Goal: Task Accomplishment & Management: Complete application form

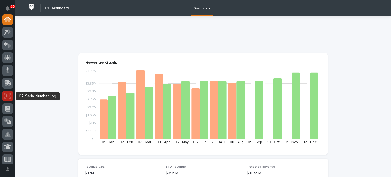
click at [8, 94] on icon at bounding box center [8, 95] width 4 height 3
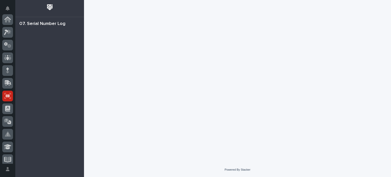
scroll to position [76, 0]
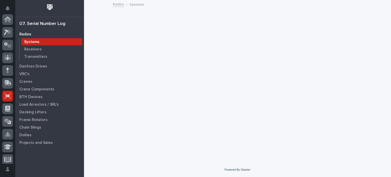
scroll to position [76, 0]
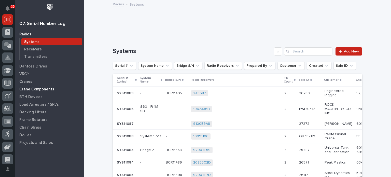
click at [30, 87] on div "Crane Components" at bounding box center [50, 89] width 66 height 7
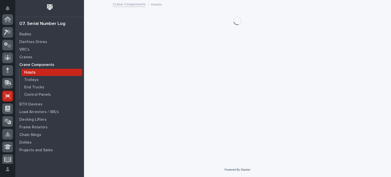
scroll to position [76, 0]
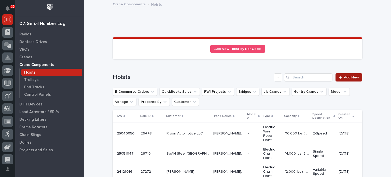
click at [350, 77] on span "Add New" at bounding box center [351, 78] width 15 height 4
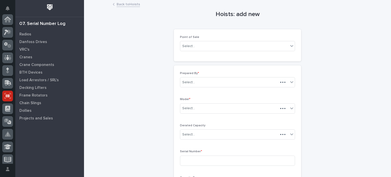
scroll to position [76, 0]
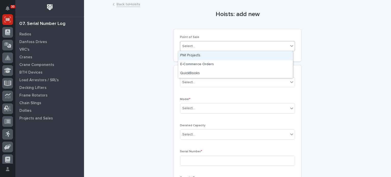
click at [290, 45] on icon at bounding box center [291, 45] width 5 height 5
click at [274, 53] on div "PWI Projects" at bounding box center [235, 55] width 115 height 9
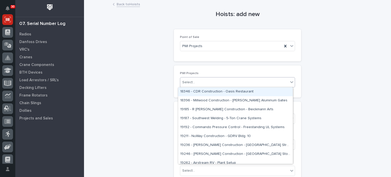
click at [254, 81] on div "Select..." at bounding box center [234, 82] width 108 height 8
click at [284, 44] on icon at bounding box center [285, 46] width 5 height 5
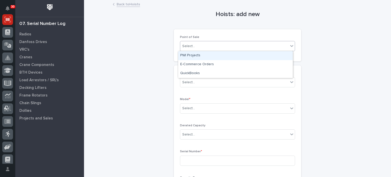
click at [292, 46] on icon at bounding box center [291, 45] width 5 height 5
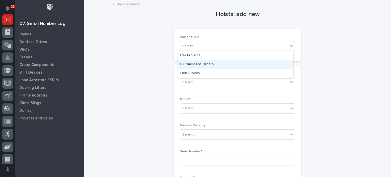
click at [281, 62] on div "E-Commerce Orders" at bounding box center [235, 64] width 115 height 9
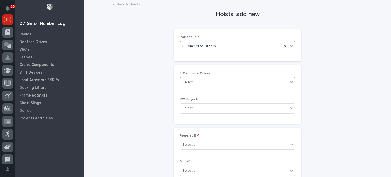
click at [261, 80] on div "Select..." at bounding box center [234, 82] width 108 height 8
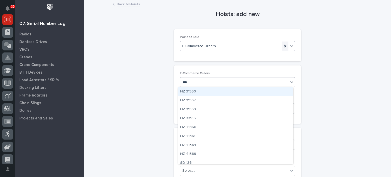
type input "***"
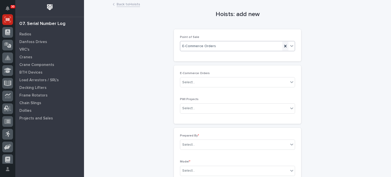
click at [284, 45] on icon at bounding box center [285, 46] width 2 height 3
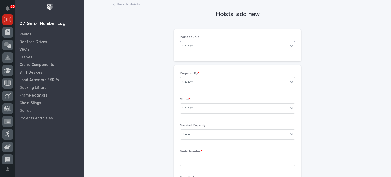
click at [290, 45] on icon at bounding box center [291, 45] width 5 height 5
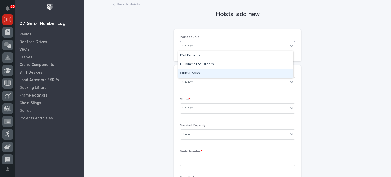
click at [282, 72] on div "QuickBooks" at bounding box center [235, 73] width 115 height 9
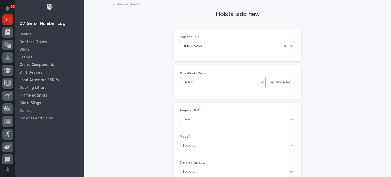
click at [234, 84] on div "Select..." at bounding box center [219, 82] width 79 height 8
type input "******"
click at [277, 82] on span "Add New" at bounding box center [283, 82] width 15 height 5
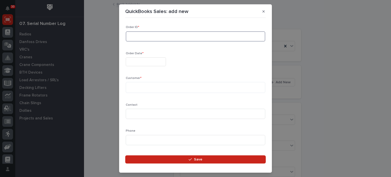
click at [222, 36] on input at bounding box center [196, 36] width 140 height 10
type input "136048"
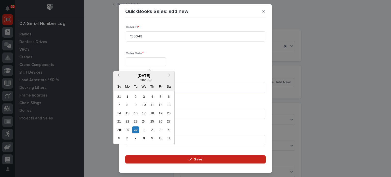
click at [118, 75] on span "Previous Month" at bounding box center [118, 75] width 0 height 7
click at [161, 96] on div "6" at bounding box center [160, 96] width 7 height 7
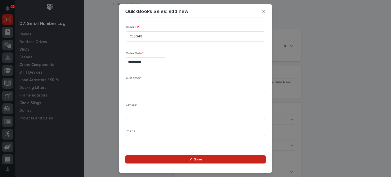
click at [138, 61] on input "**********" at bounding box center [146, 61] width 40 height 9
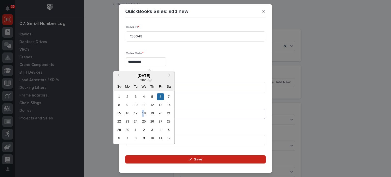
click at [143, 114] on div "18" at bounding box center [144, 113] width 7 height 7
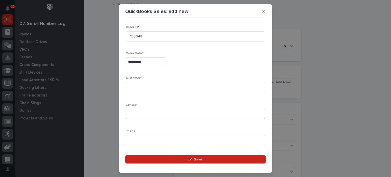
type input "**********"
click at [143, 87] on textarea at bounding box center [196, 87] width 140 height 11
type textarea "**********"
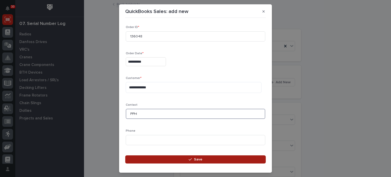
type input "PPH"
click at [170, 161] on button "Save" at bounding box center [195, 159] width 141 height 8
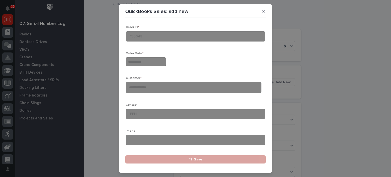
type input "**********"
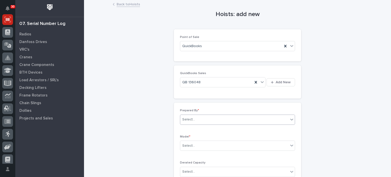
click at [251, 118] on div "Select..." at bounding box center [234, 119] width 108 height 8
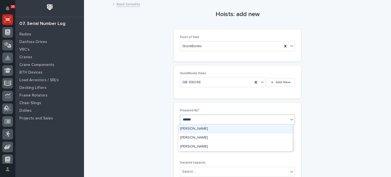
type input "*******"
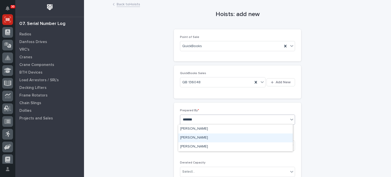
click at [238, 139] on div "[PERSON_NAME]" at bounding box center [235, 137] width 115 height 9
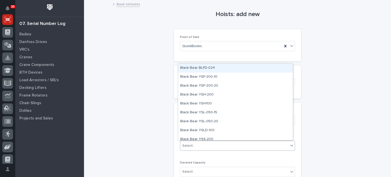
click at [237, 147] on div "Select..." at bounding box center [234, 146] width 108 height 8
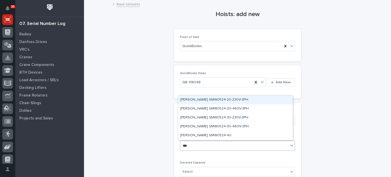
type input "****"
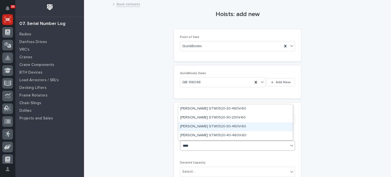
drag, startPoint x: 224, startPoint y: 131, endPoint x: 221, endPoint y: 127, distance: 5.2
click at [221, 127] on div "[PERSON_NAME] STW0520-30-460V-60" at bounding box center [235, 126] width 115 height 9
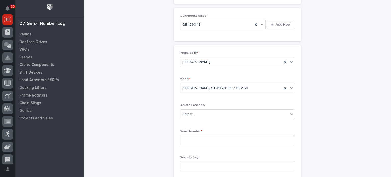
scroll to position [58, 0]
click at [208, 112] on div "Select..." at bounding box center [234, 114] width 108 height 8
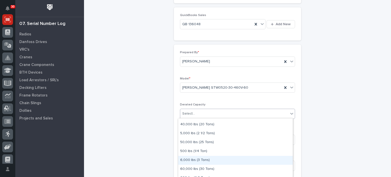
click at [223, 161] on div "6,000 lbs (3 Tons)" at bounding box center [235, 160] width 115 height 9
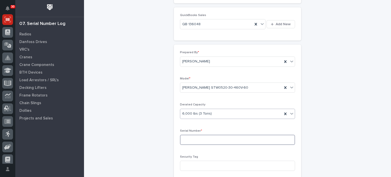
click at [218, 141] on input at bounding box center [237, 140] width 115 height 10
type input "25081002"
click at [321, 149] on div "Hoists: add new Loading... Saving… Loading... Saving… Loading... Saving… Point …" at bounding box center [238, 131] width 250 height 378
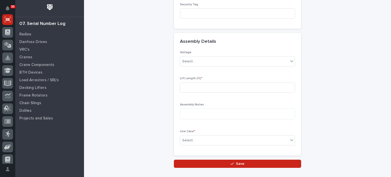
scroll to position [211, 0]
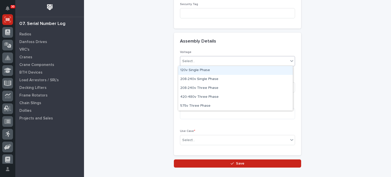
click at [265, 59] on div "Select..." at bounding box center [234, 61] width 108 height 8
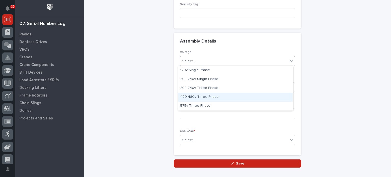
click at [255, 96] on div "420-480v Three Phase" at bounding box center [235, 97] width 115 height 9
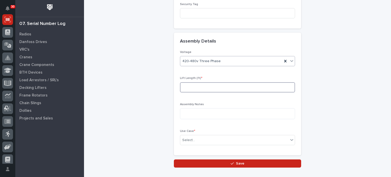
click at [254, 87] on input at bounding box center [237, 87] width 115 height 10
type input "30"
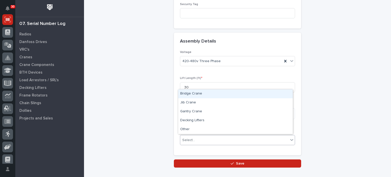
click at [243, 138] on div "Select..." at bounding box center [234, 140] width 108 height 8
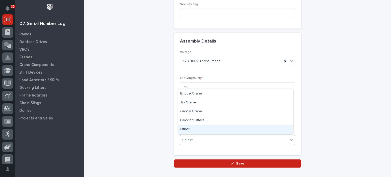
click at [241, 128] on div "Other" at bounding box center [235, 129] width 115 height 9
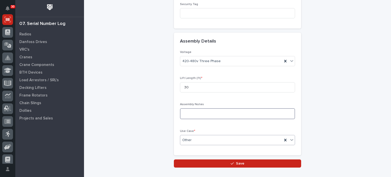
click at [239, 113] on textarea at bounding box center [237, 113] width 115 height 11
type textarea "********"
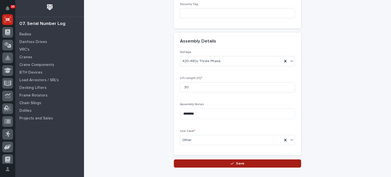
drag, startPoint x: 235, startPoint y: 156, endPoint x: 235, endPoint y: 161, distance: 5.6
click at [236, 162] on span "Save" at bounding box center [240, 163] width 8 height 5
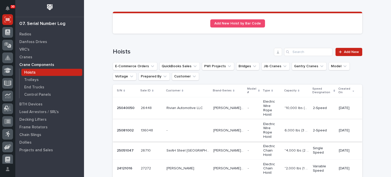
scroll to position [40, 0]
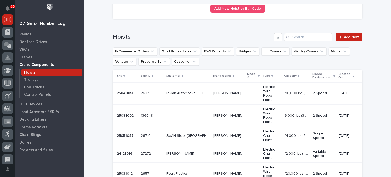
click at [184, 114] on p at bounding box center [188, 116] width 43 height 4
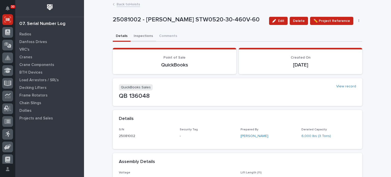
click at [137, 35] on button "Inspections" at bounding box center [143, 36] width 25 height 11
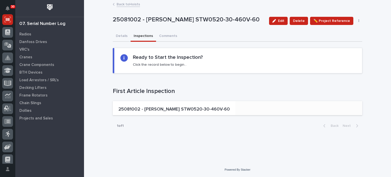
click at [155, 106] on div "25081002 - [PERSON_NAME] STW0520-30-460V-60" at bounding box center [174, 109] width 112 height 7
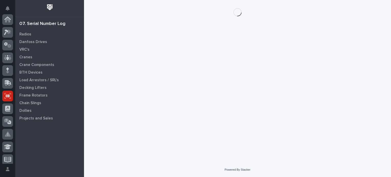
scroll to position [76, 0]
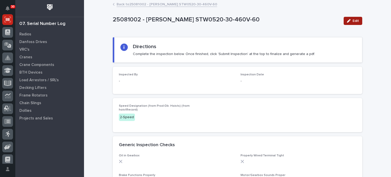
click at [350, 22] on div "button" at bounding box center [350, 21] width 6 height 4
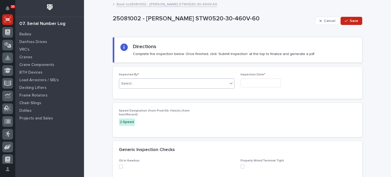
click at [229, 84] on icon at bounding box center [231, 83] width 5 height 5
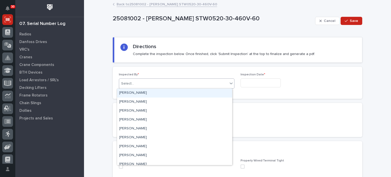
click at [229, 84] on icon at bounding box center [231, 83] width 5 height 5
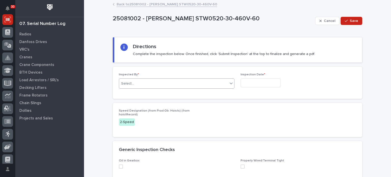
click at [209, 79] on div "Select..." at bounding box center [177, 83] width 116 height 10
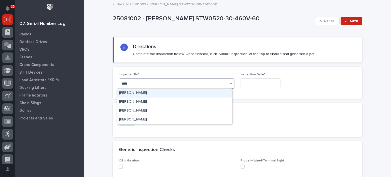
type input "******"
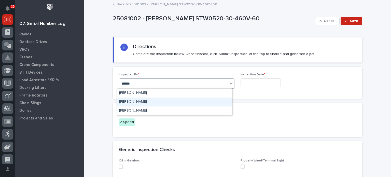
click at [191, 100] on div "[PERSON_NAME]" at bounding box center [174, 102] width 115 height 9
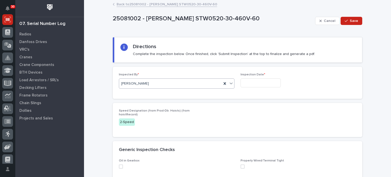
click at [257, 81] on input "text" at bounding box center [261, 82] width 40 height 9
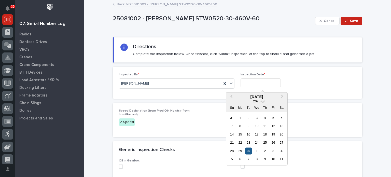
click at [248, 150] on div "30" at bounding box center [248, 150] width 7 height 7
type input "**********"
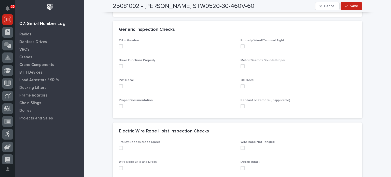
scroll to position [121, 0]
click at [119, 45] on span at bounding box center [121, 45] width 4 height 4
click at [119, 65] on span at bounding box center [121, 65] width 4 height 4
click at [119, 84] on span at bounding box center [121, 85] width 4 height 4
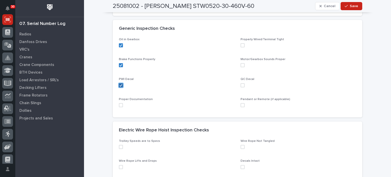
click at [119, 85] on icon at bounding box center [120, 85] width 3 height 3
click at [119, 105] on span at bounding box center [121, 105] width 4 height 4
click at [241, 84] on span at bounding box center [243, 85] width 4 height 4
click at [241, 64] on span at bounding box center [243, 65] width 4 height 4
click at [241, 44] on span at bounding box center [243, 45] width 4 height 4
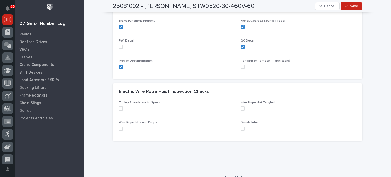
scroll to position [163, 0]
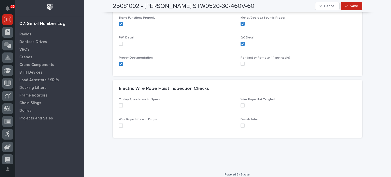
click at [119, 104] on span at bounding box center [121, 105] width 4 height 4
click at [119, 124] on span at bounding box center [121, 126] width 4 height 4
click at [241, 125] on span at bounding box center [243, 126] width 4 height 4
click at [241, 105] on span at bounding box center [243, 105] width 4 height 4
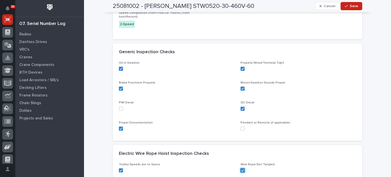
scroll to position [97, 0]
click at [354, 6] on span "Save" at bounding box center [354, 6] width 8 height 5
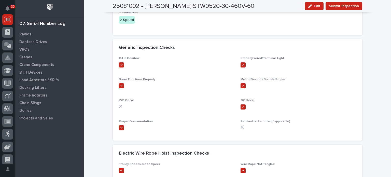
scroll to position [98, 0]
click at [354, 6] on span "Submit Inspection" at bounding box center [344, 6] width 30 height 6
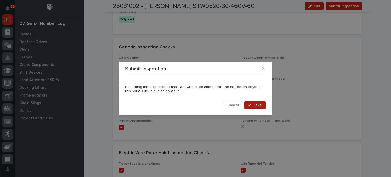
click at [257, 103] on span "Save" at bounding box center [257, 105] width 8 height 5
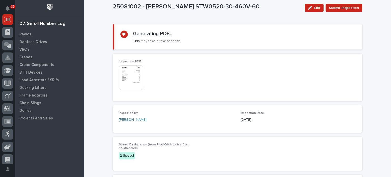
scroll to position [7, 0]
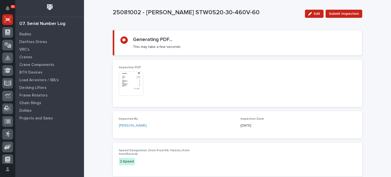
click at [138, 84] on img at bounding box center [131, 83] width 24 height 24
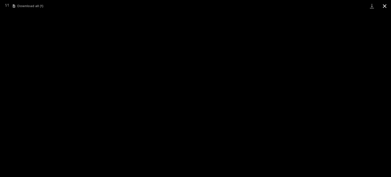
click at [385, 4] on button "Close gallery" at bounding box center [384, 6] width 13 height 12
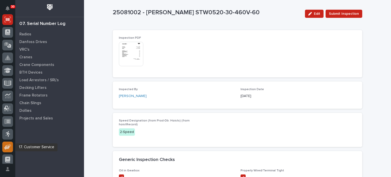
click at [7, 146] on icon at bounding box center [9, 146] width 5 height 4
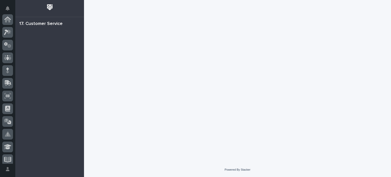
scroll to position [130, 0]
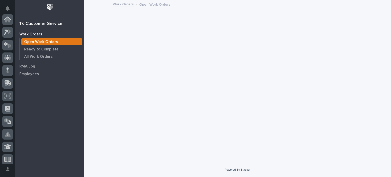
scroll to position [130, 0]
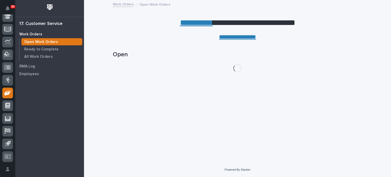
click at [48, 42] on p "Open Work Orders" at bounding box center [41, 42] width 34 height 5
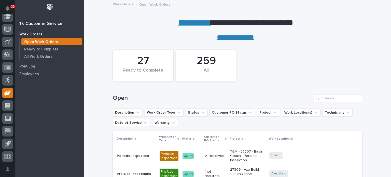
click at [320, 96] on div "Search" at bounding box center [318, 98] width 8 height 8
click at [325, 99] on input "Search" at bounding box center [338, 98] width 48 height 8
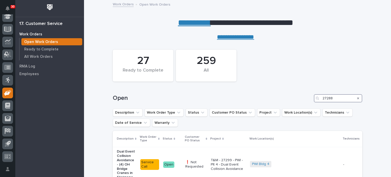
type input "27288"
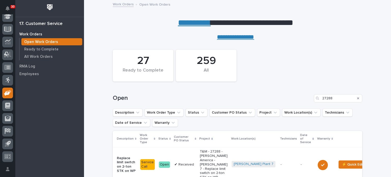
click at [131, 161] on p "Replace limit switch on 2-ton STK on WP" at bounding box center [126, 164] width 19 height 17
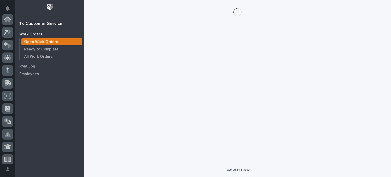
scroll to position [130, 0]
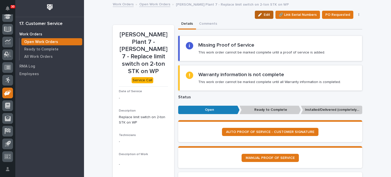
click at [267, 17] on span "Edit" at bounding box center [267, 14] width 6 height 5
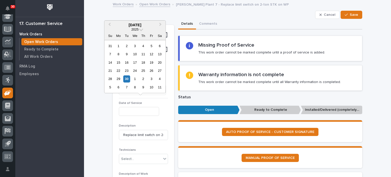
click at [135, 107] on input "text" at bounding box center [139, 111] width 40 height 9
click at [120, 81] on div "29" at bounding box center [118, 78] width 7 height 7
type input "**********"
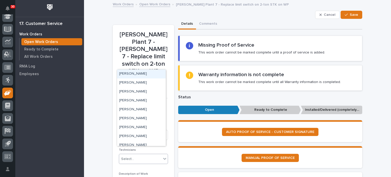
click at [151, 155] on div "Select..." at bounding box center [140, 159] width 42 height 8
click at [144, 77] on div "[PERSON_NAME]" at bounding box center [141, 74] width 49 height 9
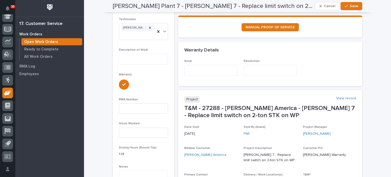
scroll to position [132, 0]
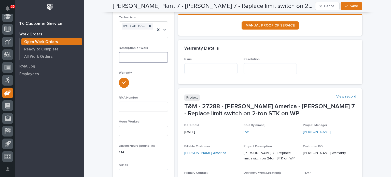
click at [153, 52] on textarea at bounding box center [143, 57] width 49 height 11
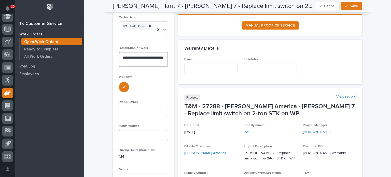
type textarea "**********"
click at [126, 130] on input at bounding box center [143, 135] width 49 height 10
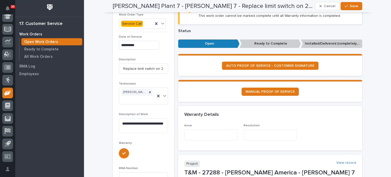
scroll to position [51, 0]
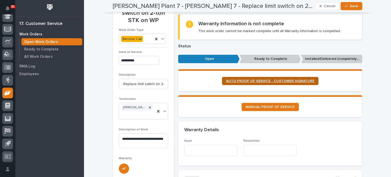
type input "2"
click at [284, 79] on span "AUTO PROOF OF SERVICE - CUSTOMER SIGNATURE" at bounding box center [270, 81] width 88 height 4
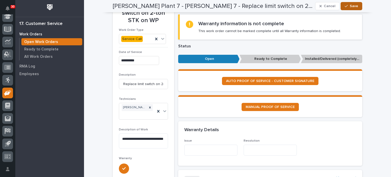
click at [353, 6] on span "Save" at bounding box center [354, 6] width 8 height 5
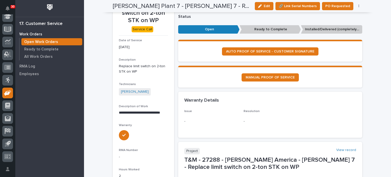
click at [9, 16] on icon at bounding box center [7, 16] width 7 height 5
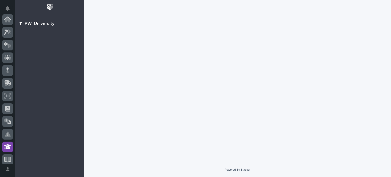
scroll to position [127, 0]
click at [9, 16] on div at bounding box center [7, 19] width 11 height 11
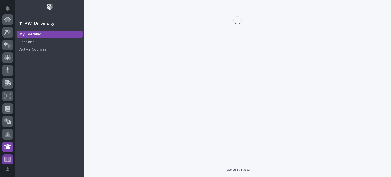
scroll to position [127, 0]
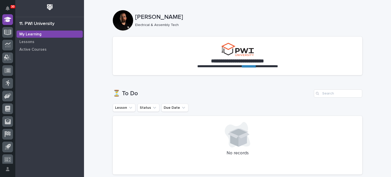
click at [13, 40] on div at bounding box center [7, 89] width 15 height 150
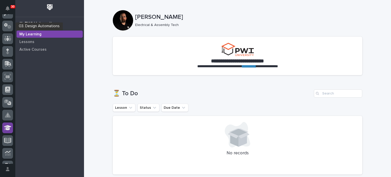
scroll to position [15, 0]
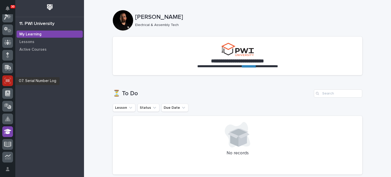
click at [7, 82] on icon at bounding box center [8, 80] width 4 height 3
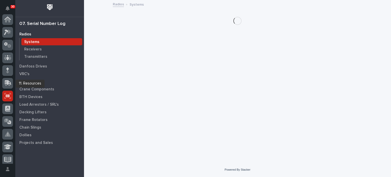
scroll to position [76, 0]
